Goal: Use online tool/utility

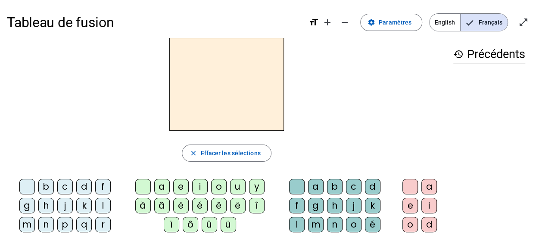
scroll to position [43, 0]
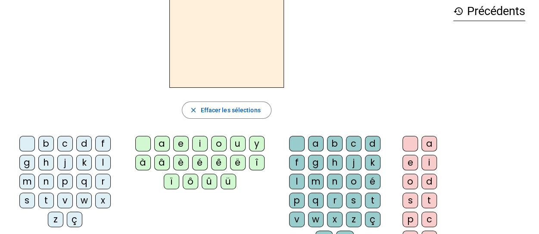
click at [54, 193] on div "t" at bounding box center [46, 201] width 16 height 16
click at [162, 148] on div "a" at bounding box center [162, 144] width 16 height 16
click at [346, 142] on div "c" at bounding box center [354, 144] width 16 height 16
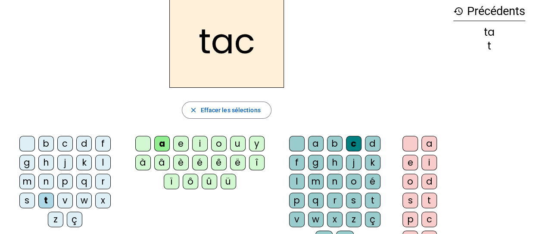
click at [292, 146] on div at bounding box center [297, 144] width 16 height 16
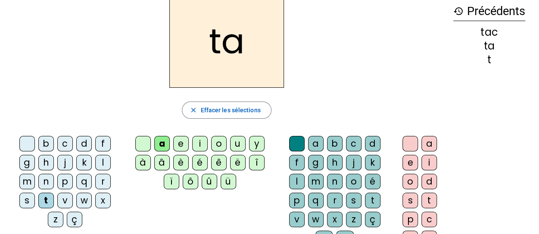
click at [183, 147] on div "e" at bounding box center [181, 144] width 16 height 16
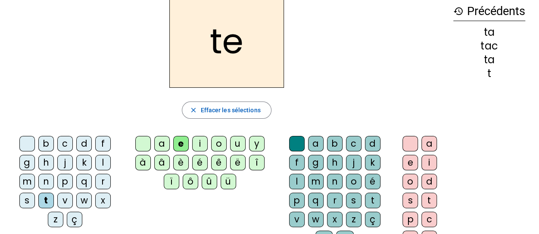
click at [57, 162] on div "j" at bounding box center [65, 163] width 16 height 16
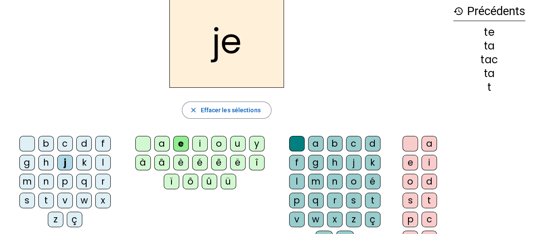
click at [76, 147] on div "d" at bounding box center [84, 144] width 16 height 16
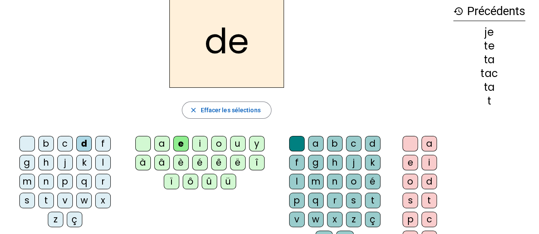
click at [35, 174] on div "m" at bounding box center [27, 182] width 16 height 16
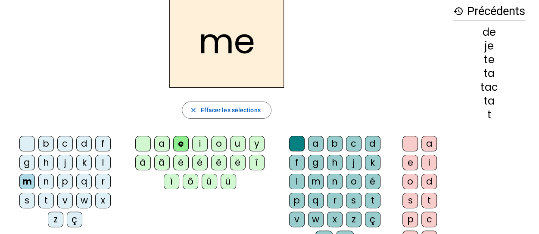
click at [161, 144] on div "a" at bounding box center [162, 144] width 16 height 16
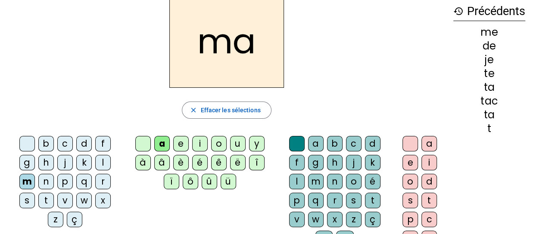
click at [95, 162] on div "l" at bounding box center [103, 163] width 16 height 16
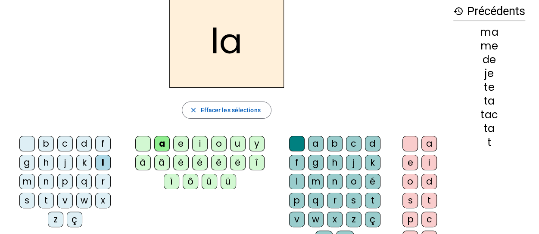
click at [346, 145] on div "c" at bounding box center [354, 144] width 16 height 16
